Goal: Check status: Check status

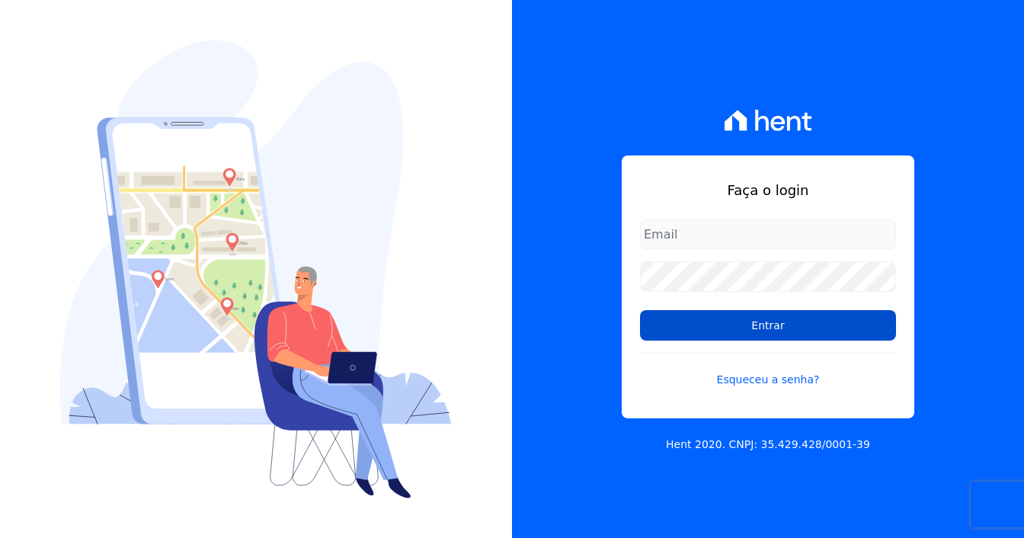
type input "marcos.real@realmarka.com.br"
click at [711, 332] on input "Entrar" at bounding box center [768, 325] width 256 height 30
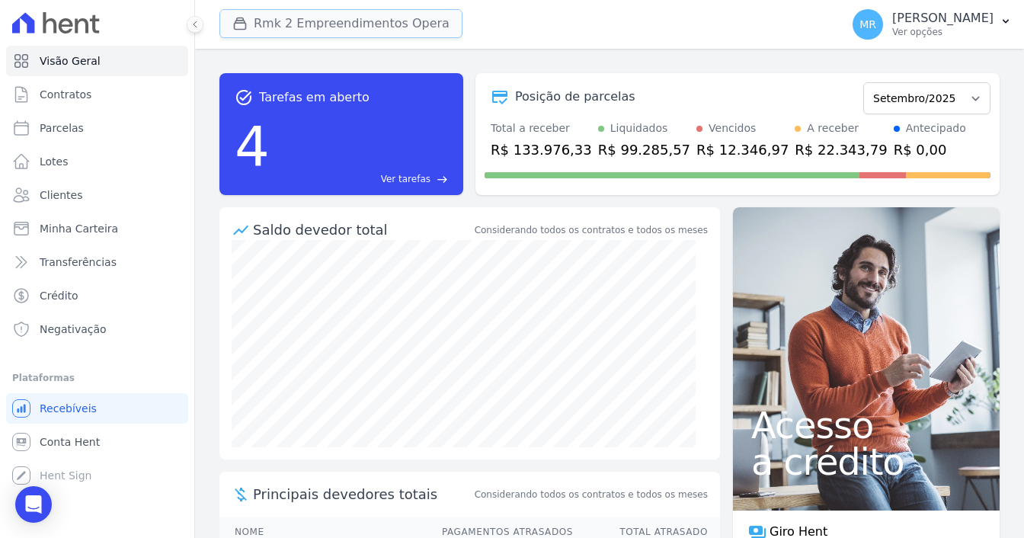
click at [294, 22] on button "Rmk 2 Empreendimentos Opera" at bounding box center [340, 23] width 243 height 29
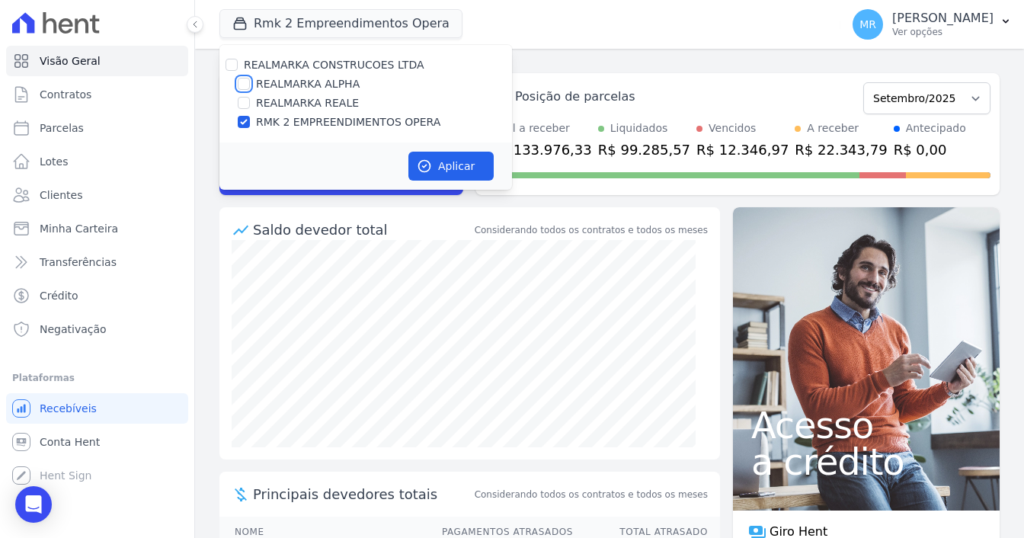
click at [249, 86] on input "REALMARKA ALPHA" at bounding box center [244, 84] width 12 height 12
checkbox input "true"
click at [242, 123] on input "RMK 2 EMPREENDIMENTOS OPERA" at bounding box center [244, 122] width 12 height 12
checkbox input "false"
click at [78, 225] on span "Minha Carteira" at bounding box center [79, 228] width 78 height 15
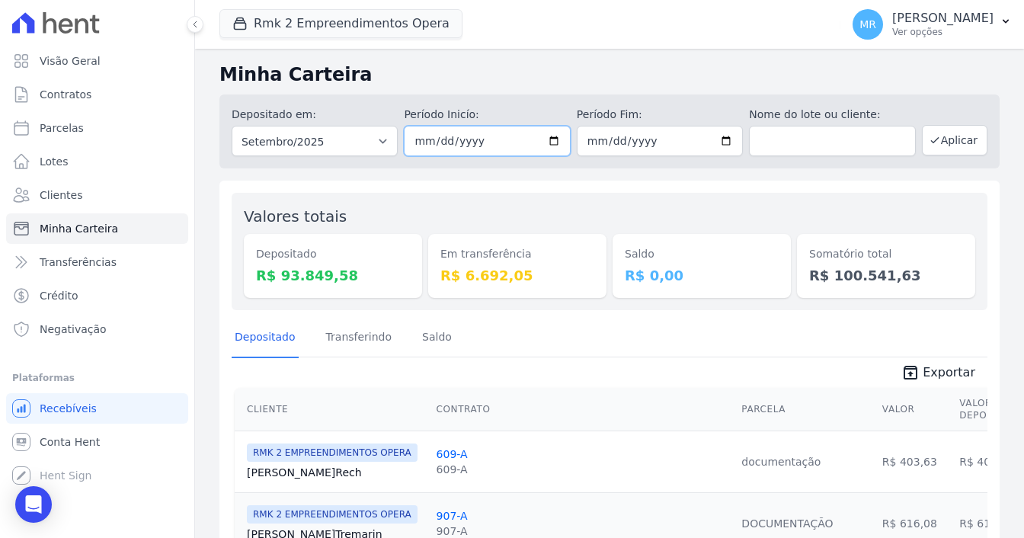
click at [549, 138] on input "[DATE]" at bounding box center [487, 141] width 166 height 30
click at [492, 149] on input "[DATE]" at bounding box center [487, 141] width 166 height 30
click at [468, 141] on input "[DATE]" at bounding box center [487, 141] width 166 height 30
click at [430, 142] on input "[DATE]" at bounding box center [487, 141] width 166 height 30
click at [417, 145] on input "[DATE]" at bounding box center [487, 141] width 166 height 30
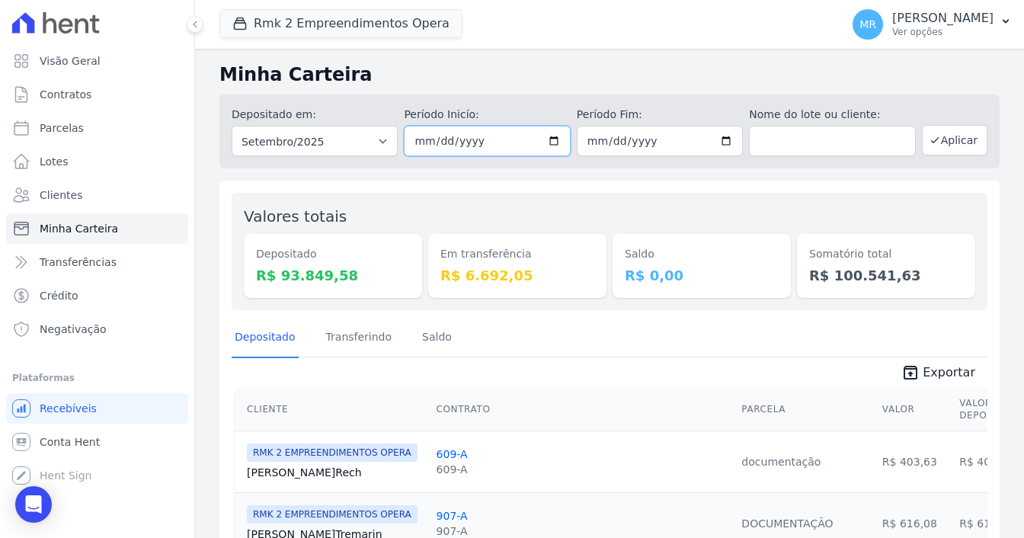
click at [549, 136] on input "[DATE]" at bounding box center [487, 141] width 166 height 30
type input "[DATE]"
click at [722, 135] on input "[DATE]" at bounding box center [660, 141] width 166 height 30
type input "[DATE]"
click at [679, 149] on input "[DATE]" at bounding box center [660, 141] width 166 height 30
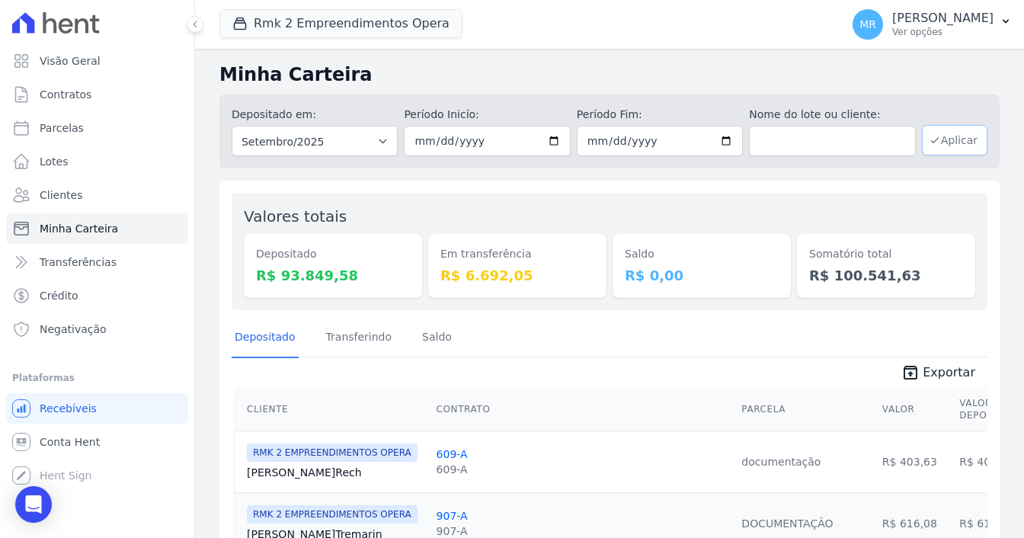
click at [941, 141] on button "Aplicar" at bounding box center [955, 140] width 66 height 30
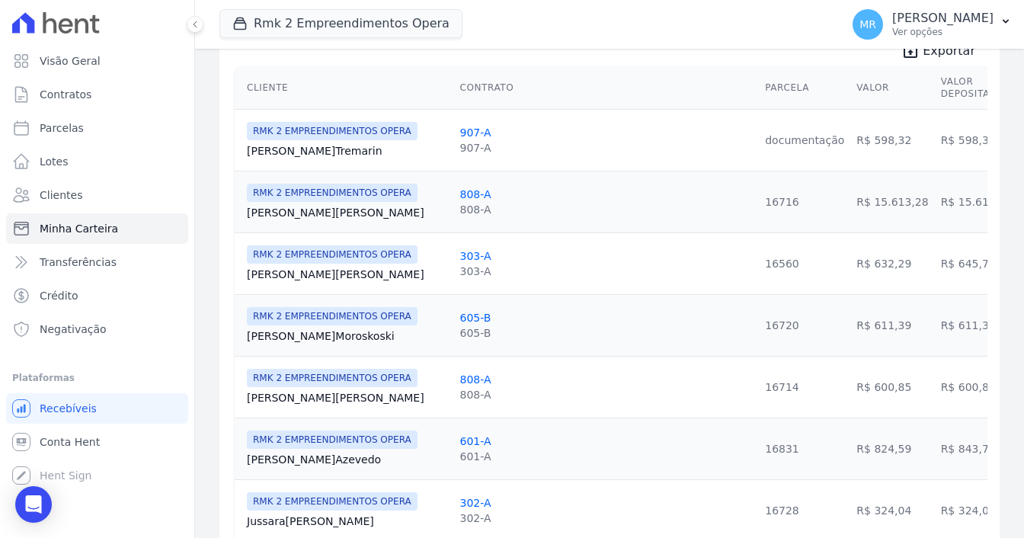
scroll to position [305, 0]
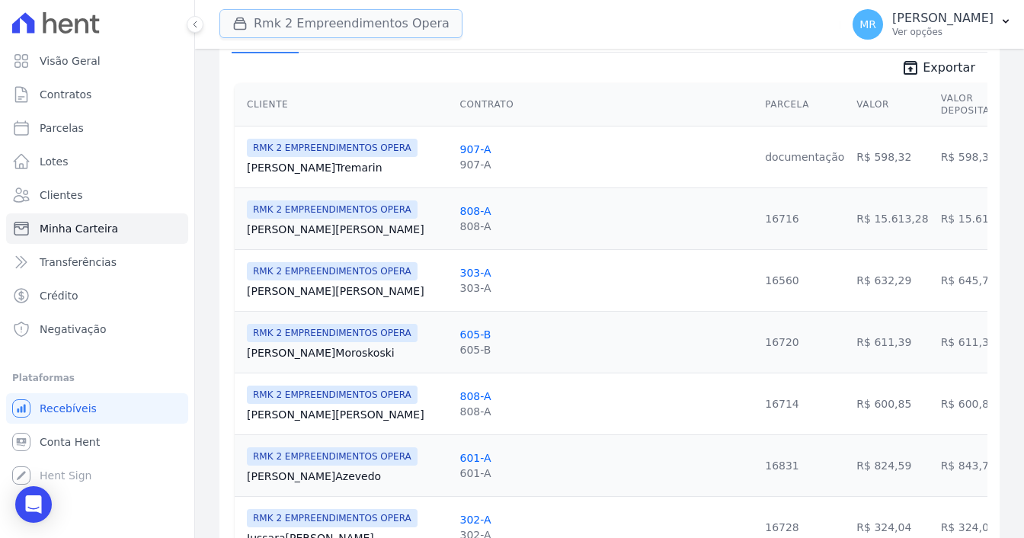
click at [314, 18] on button "Rmk 2 Empreendimentos Opera" at bounding box center [340, 23] width 243 height 29
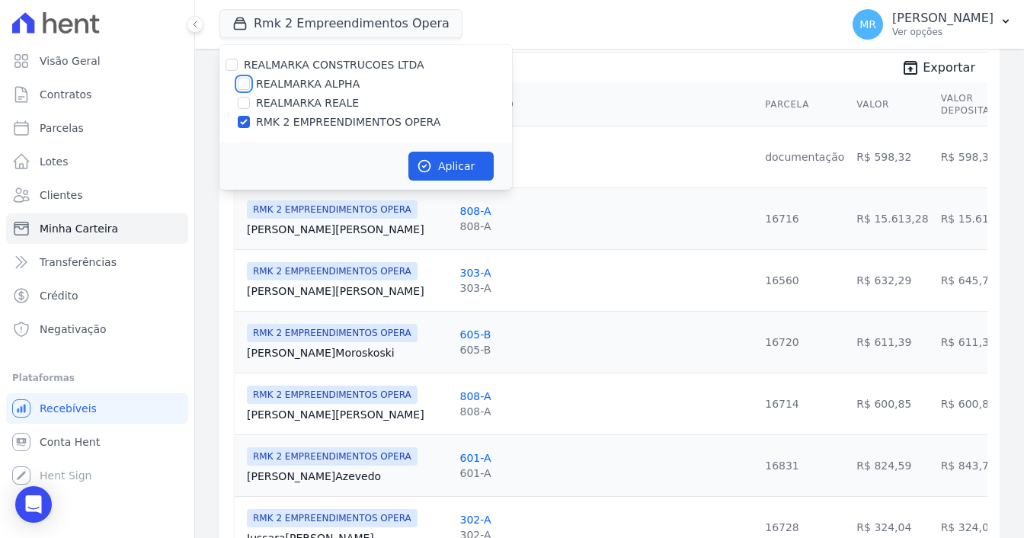
click at [241, 85] on input "REALMARKA ALPHA" at bounding box center [244, 84] width 12 height 12
checkbox input "true"
click at [240, 121] on input "RMK 2 EMPREENDIMENTOS OPERA" at bounding box center [244, 122] width 12 height 12
checkbox input "false"
click at [449, 166] on button "Aplicar" at bounding box center [450, 166] width 85 height 29
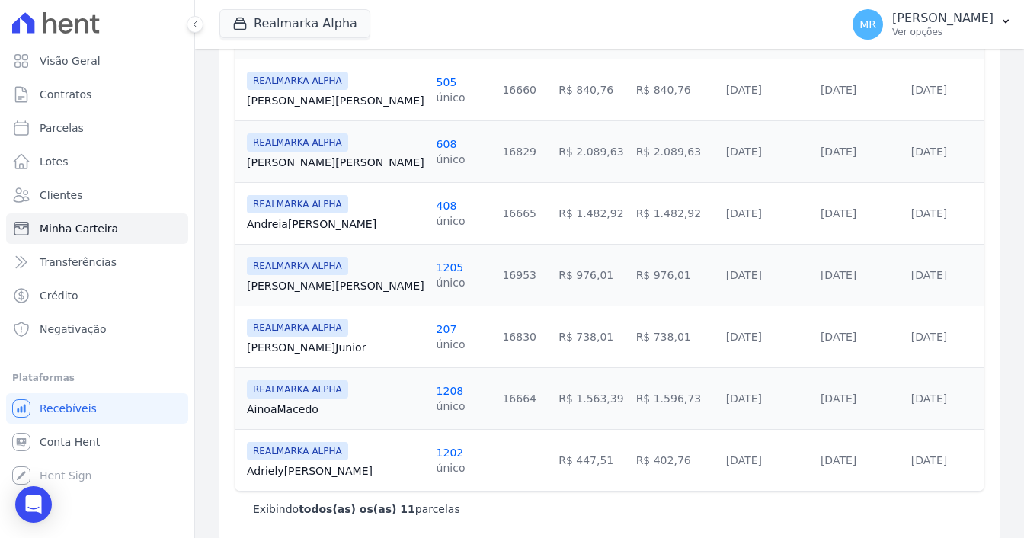
scroll to position [618, 0]
click at [630, 203] on td "R$ 1.482,92" at bounding box center [675, 213] width 90 height 62
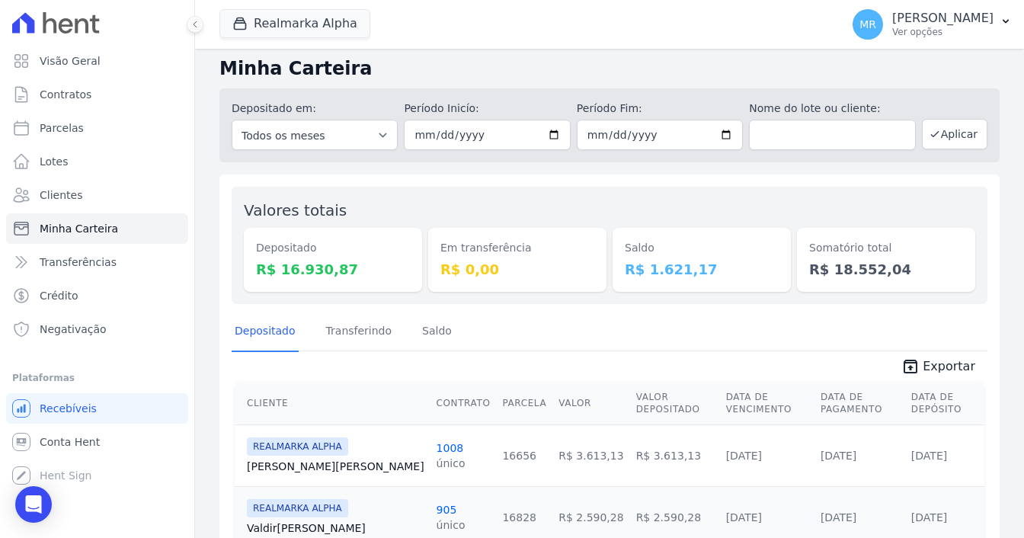
scroll to position [0, 0]
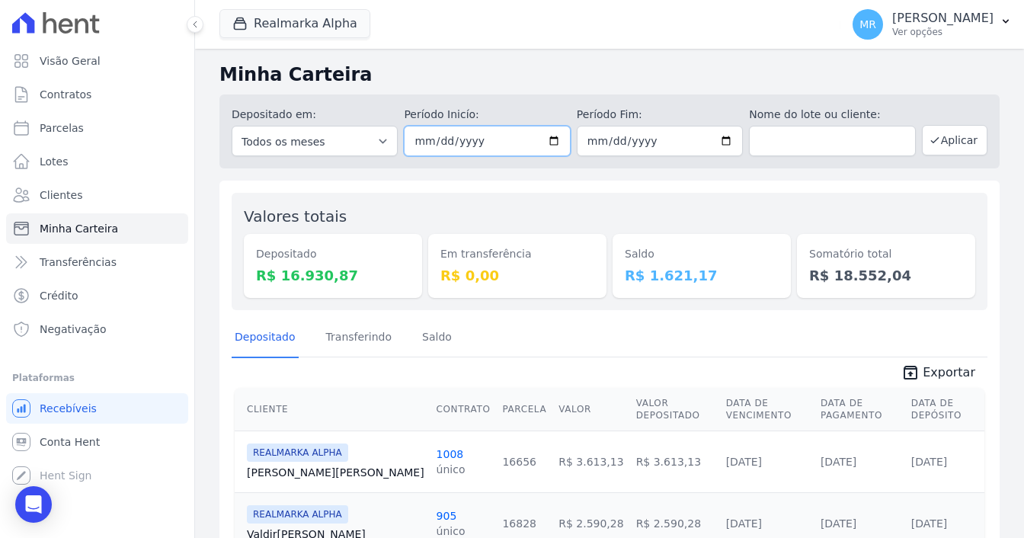
click at [554, 138] on input "[DATE]" at bounding box center [487, 141] width 166 height 30
type input "[DATE]"
click at [714, 142] on input "[DATE]" at bounding box center [660, 141] width 166 height 30
type input "[DATE]"
click at [947, 147] on button "Aplicar" at bounding box center [955, 140] width 66 height 30
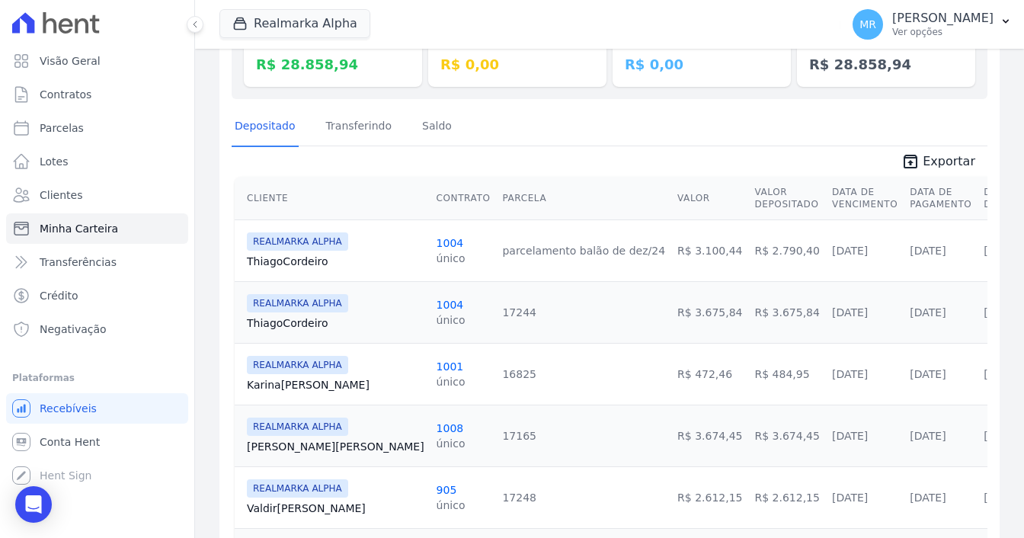
scroll to position [228, 0]
